Goal: Navigation & Orientation: Find specific page/section

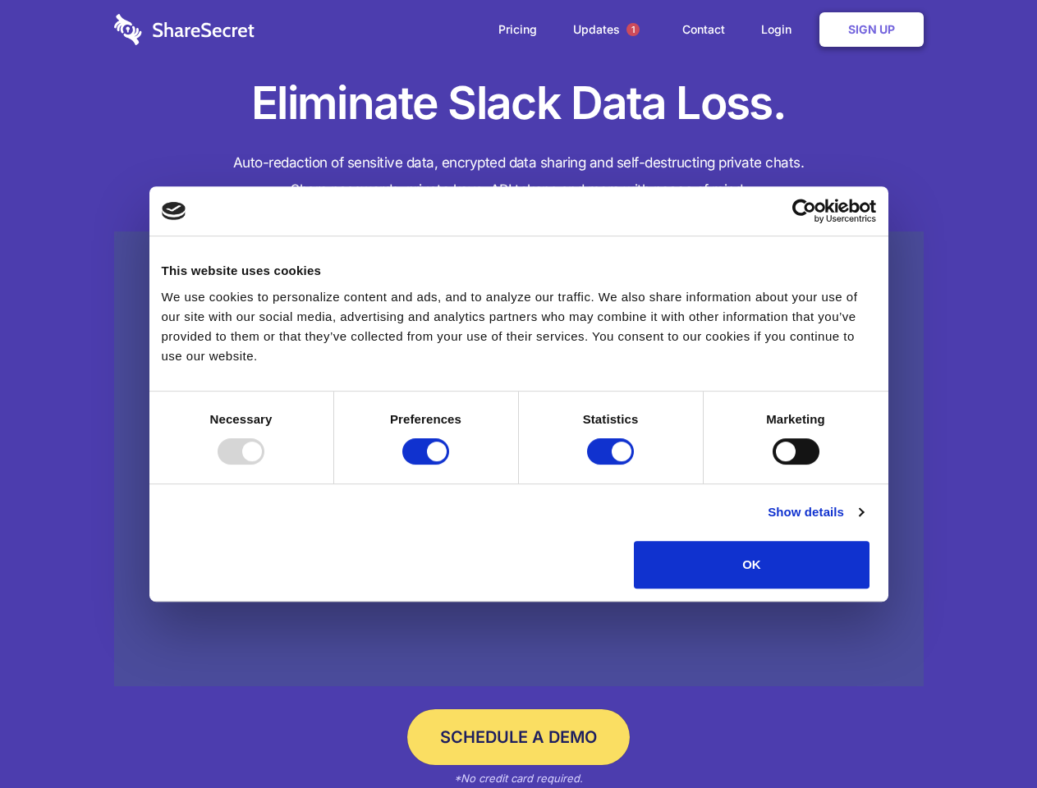
click at [264, 465] on div at bounding box center [240, 451] width 47 height 26
click at [449, 465] on input "Preferences" at bounding box center [425, 451] width 47 height 26
checkbox input "false"
click at [612, 465] on input "Statistics" at bounding box center [610, 451] width 47 height 26
checkbox input "false"
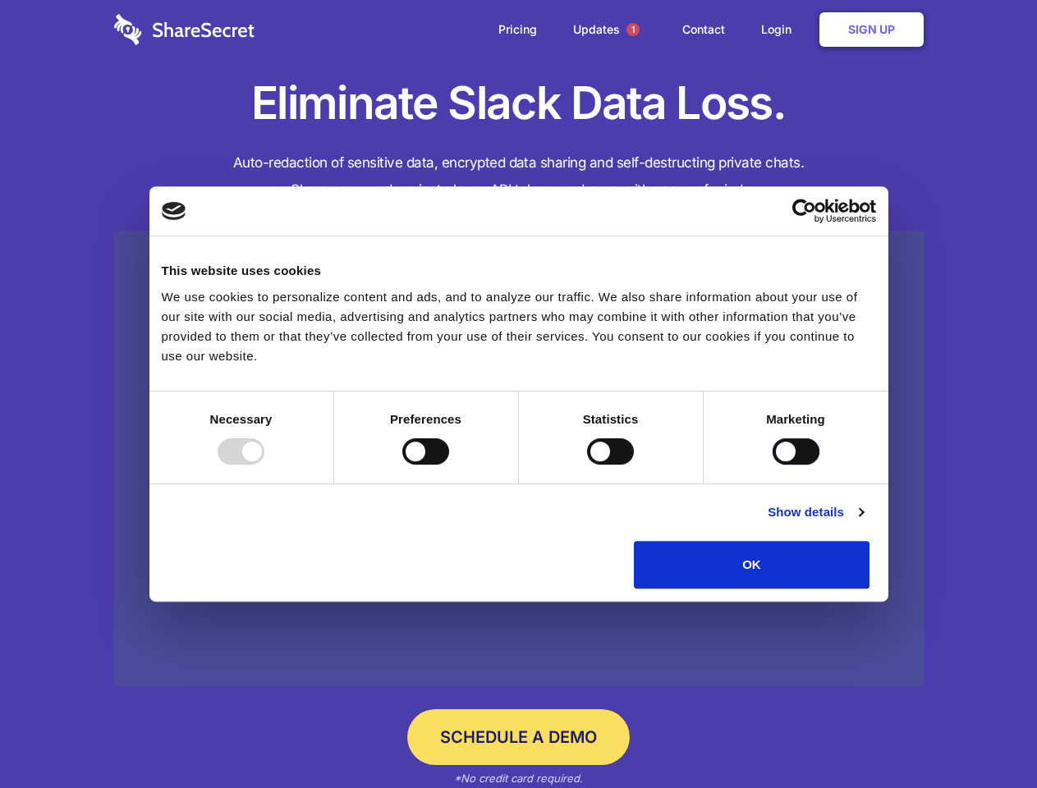
click at [772, 465] on input "Marketing" at bounding box center [795, 451] width 47 height 26
checkbox input "true"
click at [863, 522] on link "Show details" at bounding box center [814, 512] width 95 height 20
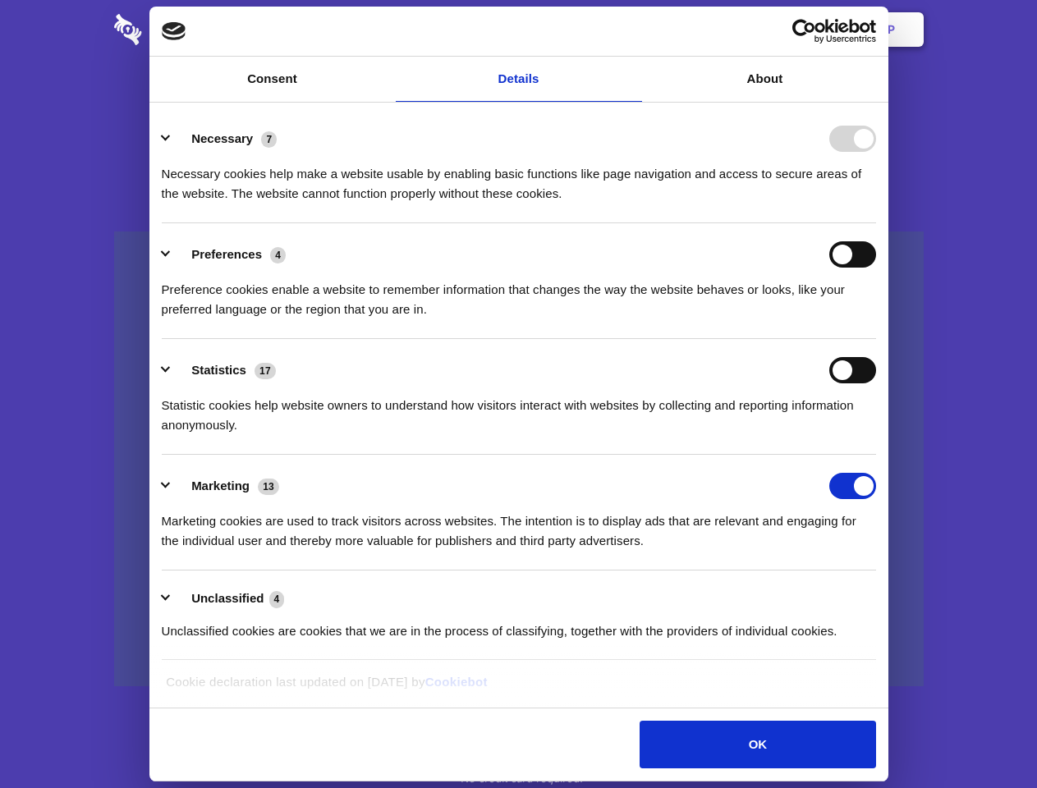
click at [876, 223] on li "Necessary 7 Necessary cookies help make a website usable by enabling basic func…" at bounding box center [519, 166] width 714 height 116
click at [632, 30] on span "1" at bounding box center [632, 29] width 13 height 13
